Goal: Connect with others: Connect with other users

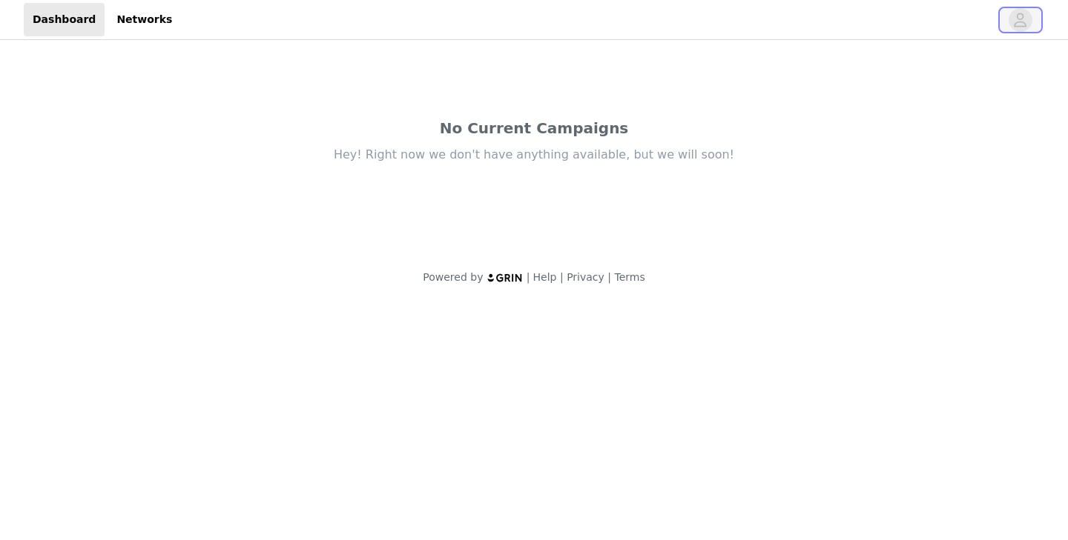
click at [1020, 17] on icon "avatar" at bounding box center [1020, 20] width 14 height 24
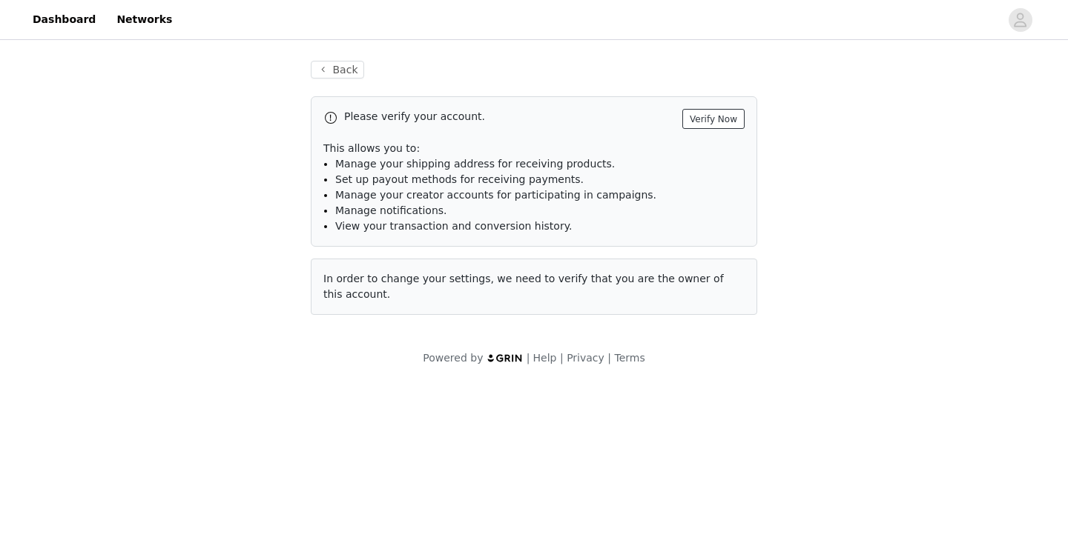
click at [728, 114] on button "Verify Now" at bounding box center [713, 119] width 62 height 20
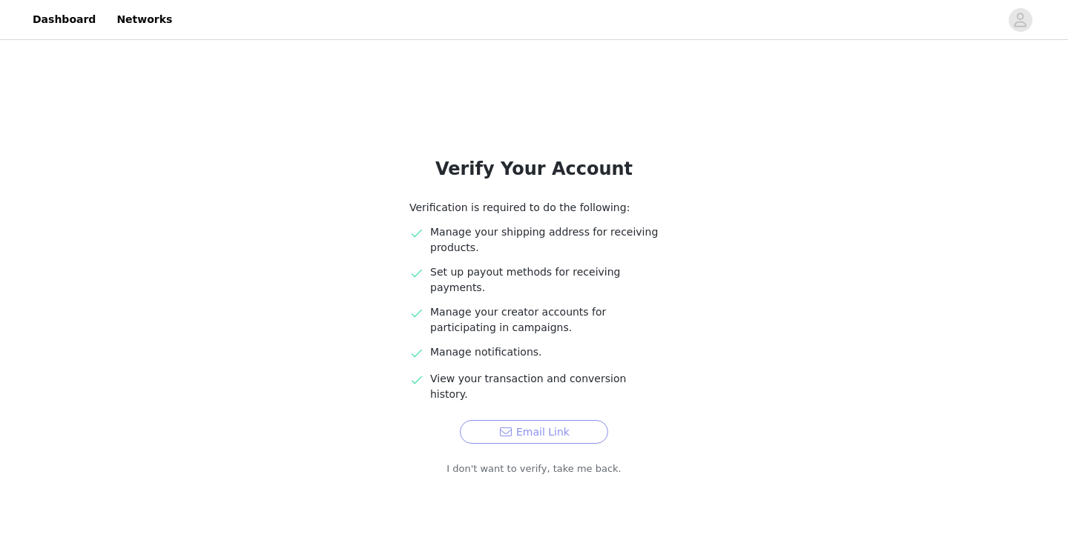
click at [565, 420] on button "Email Link" at bounding box center [534, 432] width 148 height 24
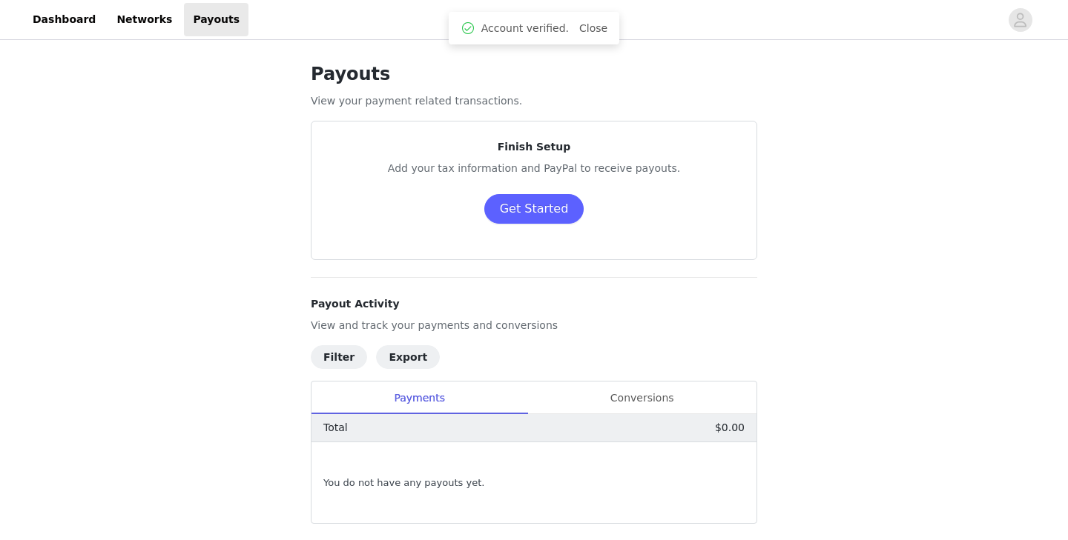
click at [733, 50] on div "Payouts View your payment related transactions. Finish Setup Add your tax infor…" at bounding box center [534, 307] width 482 height 529
click at [72, 26] on link "Dashboard" at bounding box center [64, 19] width 81 height 33
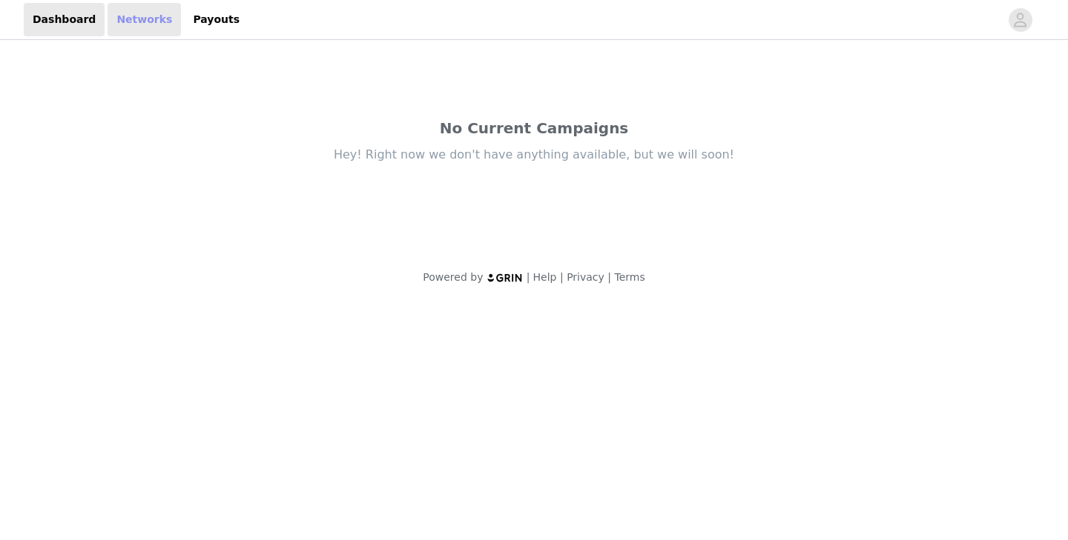
click at [131, 19] on link "Networks" at bounding box center [144, 19] width 73 height 33
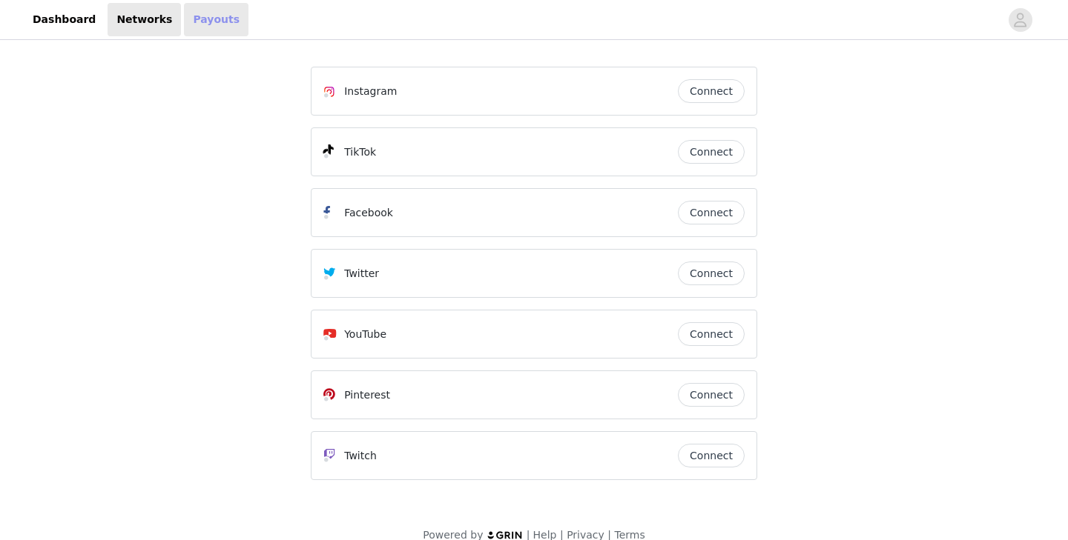
click at [184, 26] on link "Payouts" at bounding box center [216, 19] width 65 height 33
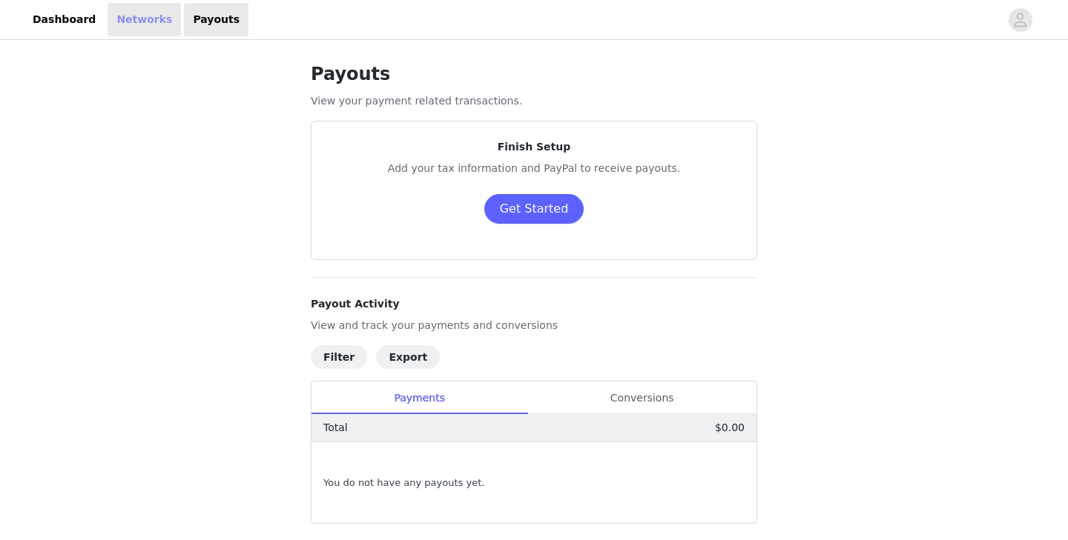
click at [117, 30] on link "Networks" at bounding box center [144, 19] width 73 height 33
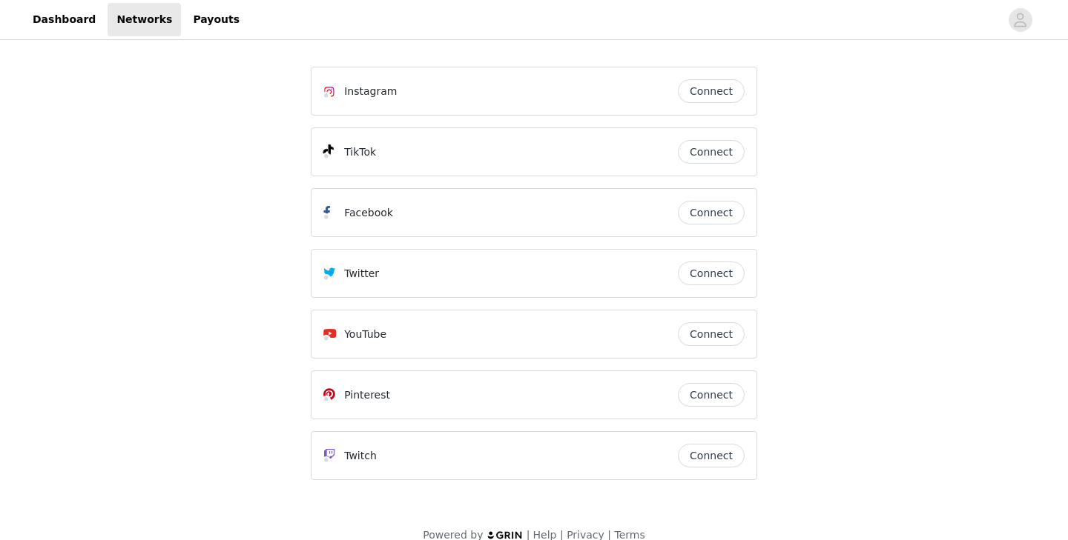
click at [709, 93] on button "Connect" at bounding box center [711, 91] width 67 height 24
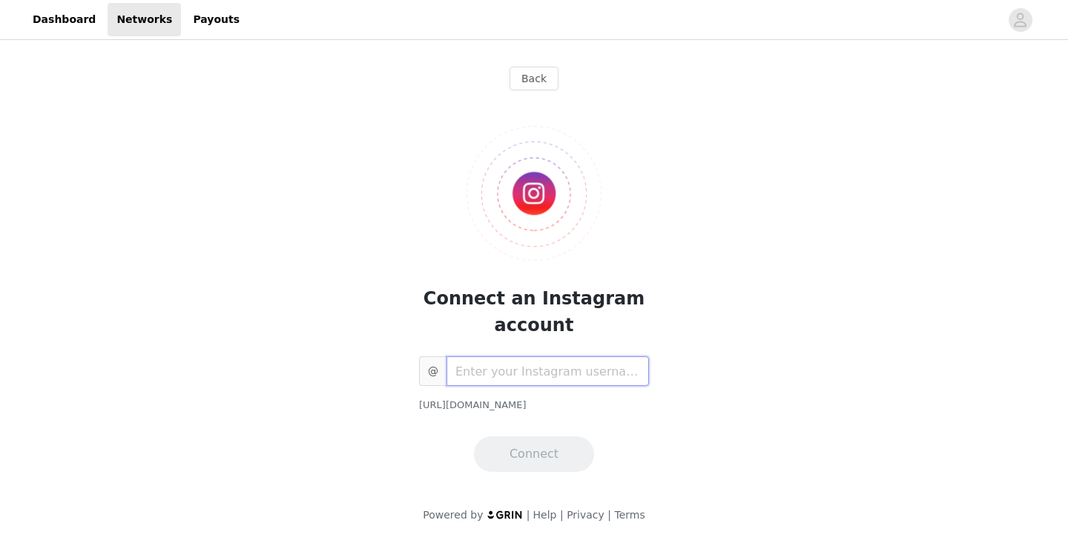
click at [546, 374] on input "text" at bounding box center [547, 372] width 202 height 30
type input "peterfeysa"
click at [568, 463] on button "Connect" at bounding box center [534, 455] width 120 height 36
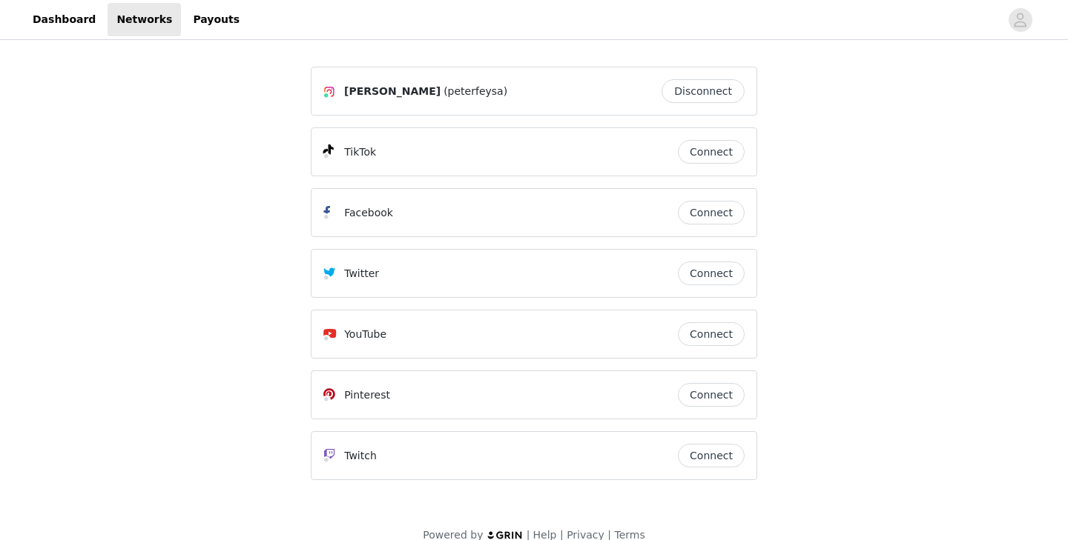
click at [410, 81] on div "[PERSON_NAME] (peterfeysa) Disconnect" at bounding box center [533, 91] width 421 height 24
click at [322, 91] on div "[PERSON_NAME] (peterfeysa) Disconnect" at bounding box center [534, 91] width 446 height 49
click at [189, 23] on link "Payouts" at bounding box center [216, 19] width 65 height 33
